Goal: Browse casually

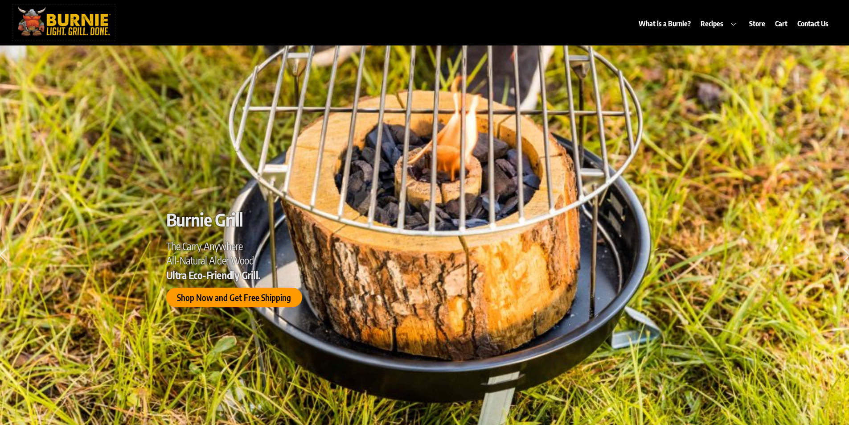
click at [80, 24] on img at bounding box center [63, 20] width 103 height 33
